Goal: Book appointment/travel/reservation

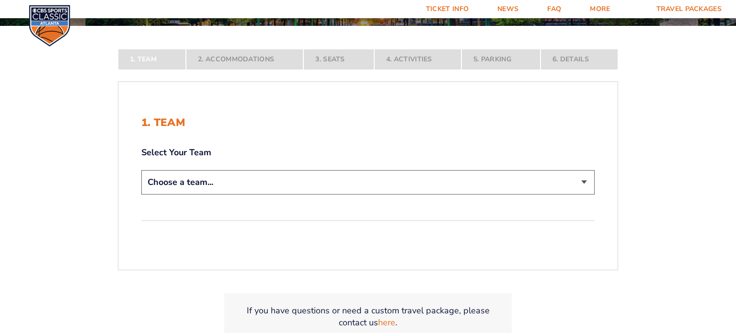
scroll to position [165, 0]
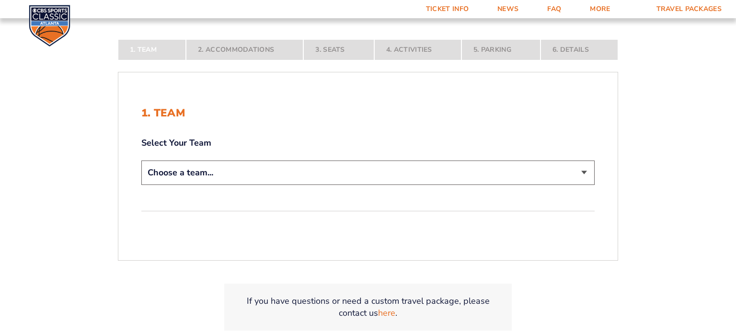
click at [379, 173] on select "Choose a team... [US_STATE] Wildcats [US_STATE] State Buckeyes [US_STATE] Tar H…" at bounding box center [368, 173] width 454 height 24
select select "12756"
click at [141, 185] on select "Choose a team... [US_STATE] Wildcats [US_STATE] State Buckeyes [US_STATE] Tar H…" at bounding box center [368, 173] width 454 height 24
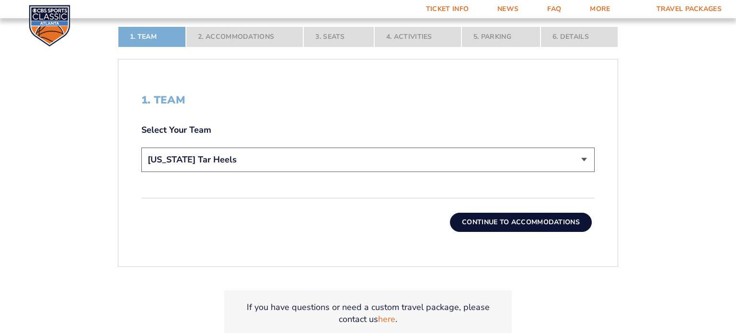
scroll to position [249, 0]
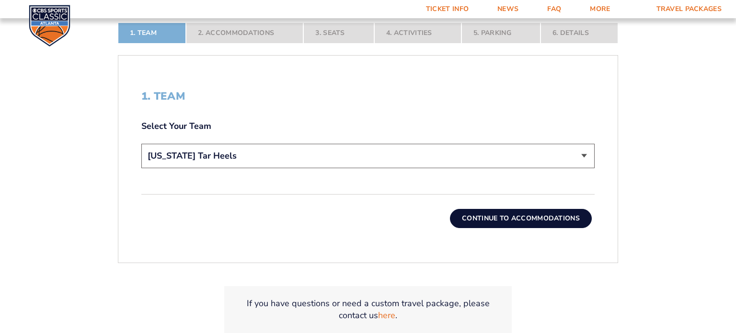
click at [525, 215] on button "Continue To Accommodations" at bounding box center [521, 218] width 142 height 19
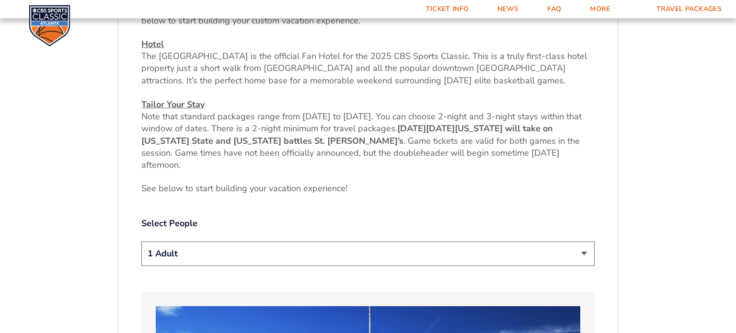
scroll to position [368, 0]
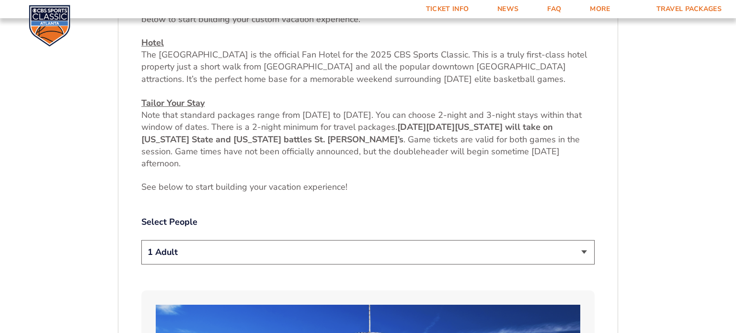
click at [471, 251] on select "1 Adult 2 Adults 3 Adults 4 Adults 2 Adults + 1 Child 2 Adults + 2 Children 2 A…" at bounding box center [368, 252] width 454 height 24
select select "2 Adults + 2 Children"
click at [141, 240] on select "1 Adult 2 Adults 3 Adults 4 Adults 2 Adults + 1 Child 2 Adults + 2 Children 2 A…" at bounding box center [368, 252] width 454 height 24
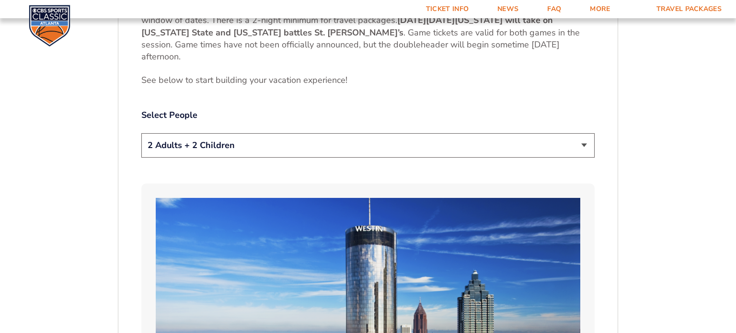
scroll to position [489, 0]
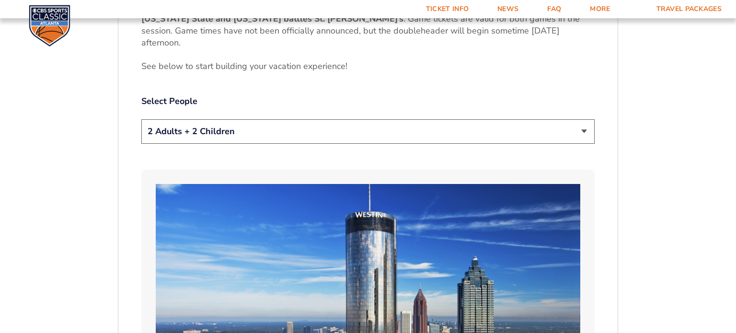
click at [447, 132] on select "1 Adult 2 Adults 3 Adults 4 Adults 2 Adults + 1 Child 2 Adults + 2 Children 2 A…" at bounding box center [368, 131] width 454 height 24
click at [141, 119] on select "1 Adult 2 Adults 3 Adults 4 Adults 2 Adults + 1 Child 2 Adults + 2 Children 2 A…" at bounding box center [368, 131] width 454 height 24
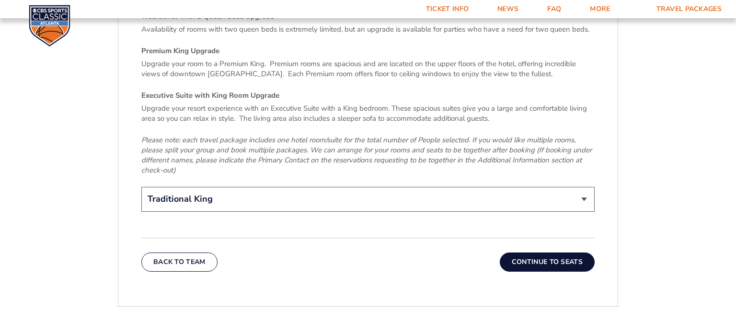
scroll to position [1516, 0]
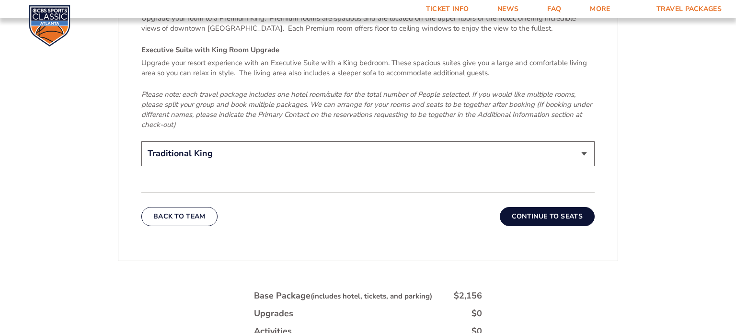
click at [501, 142] on select "Traditional King Traditional with 2 Queen Beds Upgrade (+$45 per night) Premium…" at bounding box center [368, 153] width 454 height 24
select select "Traditional with 2 Queen Beds Upgrade"
click at [141, 141] on select "Traditional King Traditional with 2 Queen Beds Upgrade (+$45 per night) Premium…" at bounding box center [368, 153] width 454 height 24
click at [549, 207] on button "Continue To Seats" at bounding box center [547, 216] width 95 height 19
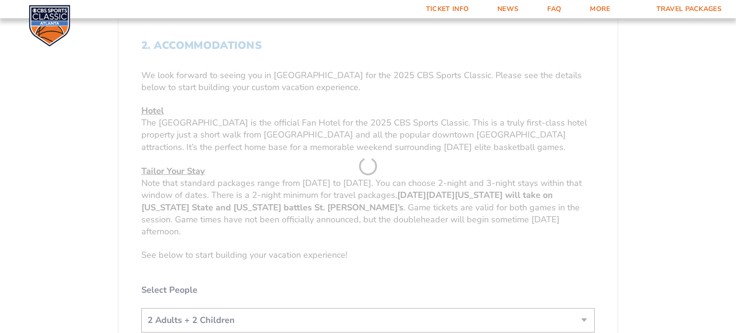
scroll to position [157, 0]
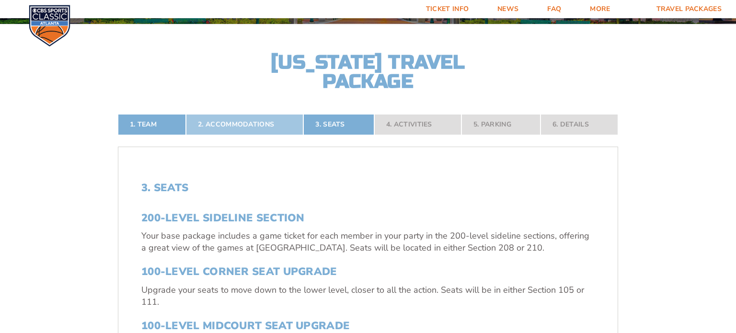
click at [257, 124] on link "2. Accommodations" at bounding box center [244, 124] width 117 height 21
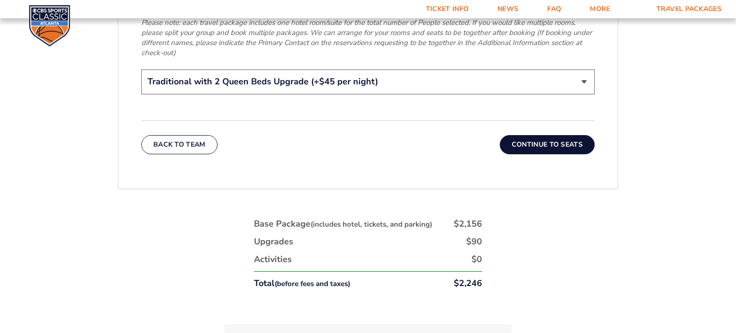
scroll to position [1597, 0]
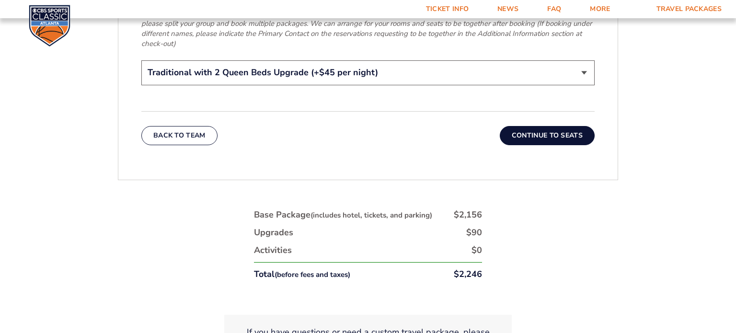
click at [545, 126] on button "Continue To Seats" at bounding box center [547, 135] width 95 height 19
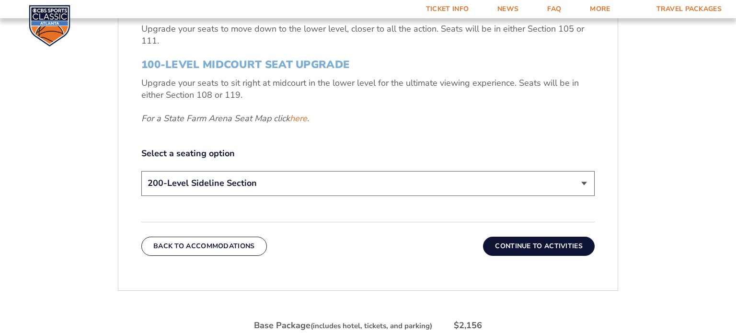
scroll to position [419, 0]
click at [433, 181] on select "200-Level Sideline Section 100-Level Corner Seat Upgrade (+$120 per person) 100…" at bounding box center [368, 183] width 454 height 24
select select "100-Level Corner Seat Upgrade"
click at [141, 171] on select "200-Level Sideline Section 100-Level Corner Seat Upgrade (+$120 per person) 100…" at bounding box center [368, 183] width 454 height 24
click at [520, 246] on button "Continue To Activities" at bounding box center [539, 245] width 112 height 19
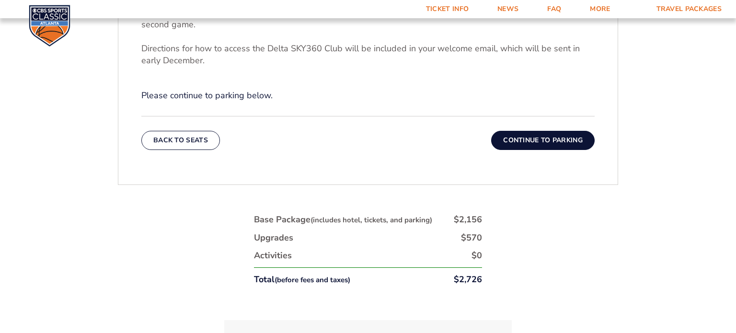
scroll to position [273, 0]
